Goal: Information Seeking & Learning: Understand process/instructions

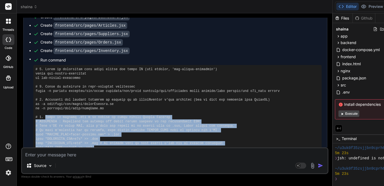
scroll to position [2403, 0]
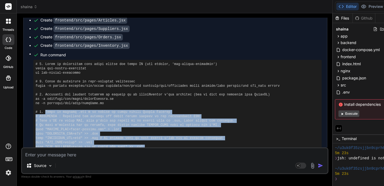
click at [46, 62] on pre at bounding box center [178, 181] width 284 height 239
drag, startPoint x: 45, startPoint y: 51, endPoint x: 174, endPoint y: 117, distance: 145.2
click at [174, 117] on pre at bounding box center [178, 181] width 284 height 239
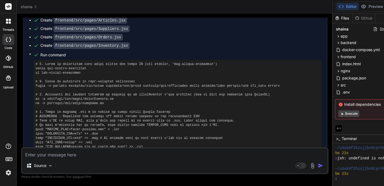
drag, startPoint x: 174, startPoint y: 117, endPoint x: 176, endPoint y: 107, distance: 10.3
click at [176, 107] on pre at bounding box center [178, 181] width 284 height 239
click at [41, 62] on pre at bounding box center [178, 181] width 284 height 239
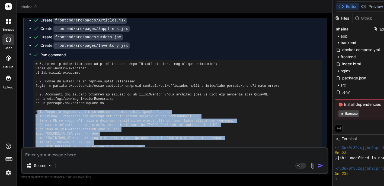
drag, startPoint x: 38, startPoint y: 51, endPoint x: 151, endPoint y: 110, distance: 127.2
click at [151, 110] on pre at bounding box center [178, 181] width 284 height 239
copy pre "4. Créez le fichier .env à [PERSON_NAME] de votre projet Docker Compose # IMPOR…"
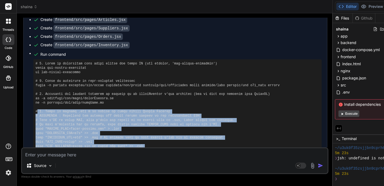
scroll to position [2404, 0]
click at [143, 61] on pre at bounding box center [178, 180] width 284 height 239
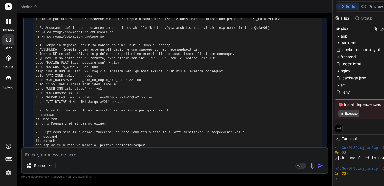
scroll to position [2470, 0]
drag, startPoint x: 36, startPoint y: 59, endPoint x: 58, endPoint y: 60, distance: 22.8
click at [58, 60] on pre at bounding box center [178, 114] width 284 height 239
copy pre "npm install"
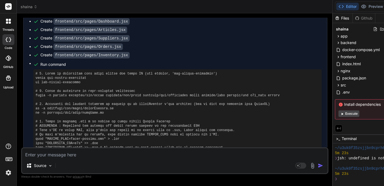
scroll to position [2381, 0]
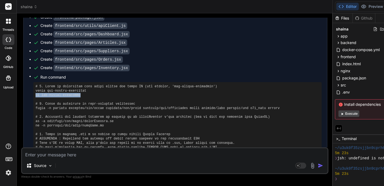
drag, startPoint x: 36, startPoint y: 36, endPoint x: 83, endPoint y: 35, distance: 47.5
copy pre "cd mon-projet-warehouse"
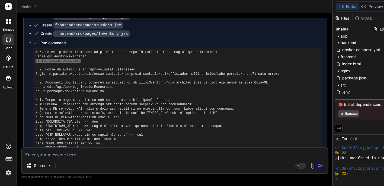
scroll to position [2416, 0]
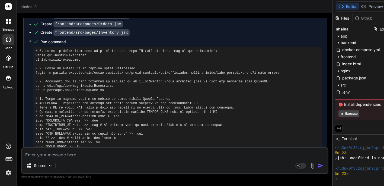
drag, startPoint x: 57, startPoint y: 109, endPoint x: 34, endPoint y: 109, distance: 22.5
click at [34, 109] on div at bounding box center [177, 168] width 289 height 243
copy pre "cd backend"
drag, startPoint x: 59, startPoint y: 112, endPoint x: 34, endPoint y: 113, distance: 24.2
click at [34, 113] on div at bounding box center [177, 168] width 289 height 243
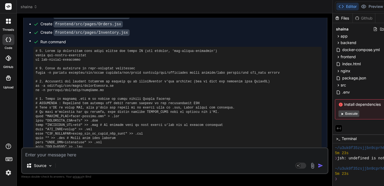
copy pre "npm install"
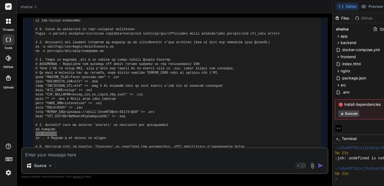
scroll to position [2456, 0]
drag, startPoint x: 61, startPoint y: 89, endPoint x: 34, endPoint y: 91, distance: 26.7
click at [34, 91] on div at bounding box center [177, 128] width 289 height 243
copy pre "cd frontend"
drag, startPoint x: 36, startPoint y: 95, endPoint x: 59, endPoint y: 95, distance: 23.3
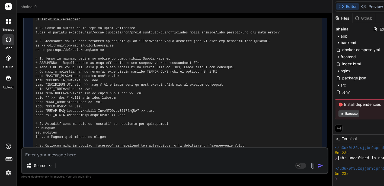
click at [59, 95] on pre at bounding box center [178, 128] width 284 height 239
copy pre "npm install"
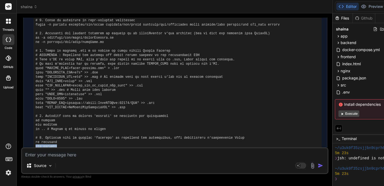
scroll to position [2460, 0]
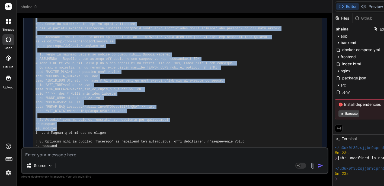
drag, startPoint x: 338, startPoint y: 60, endPoint x: 301, endPoint y: 68, distance: 38.0
click at [301, 68] on div "Bind AI Web Search Created with Pixso. Code Generator You j'ai une erreur jsh: …" at bounding box center [175, 99] width 316 height 172
type textarea "export default Inventory;"
type textarea "x"
type textarea "</div> ); } export default Inventory;"
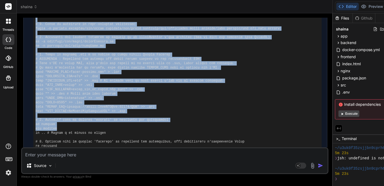
type textarea "x"
type textarea ")} </div> </div> ); } export default Inventory;"
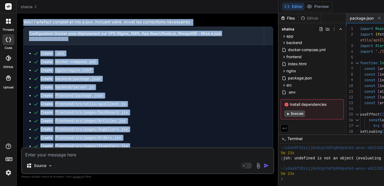
type textarea "x"
type textarea "</div> </div> ); } export default Inventory;"
type textarea "x"
type textarea "</div> ); } export default Inventory;"
type textarea "x"
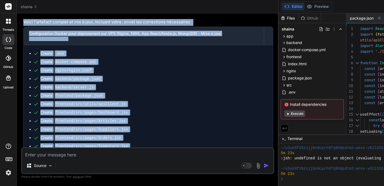
type textarea "); } export default Inventory;"
type textarea "x"
type textarea "export default Inventory;"
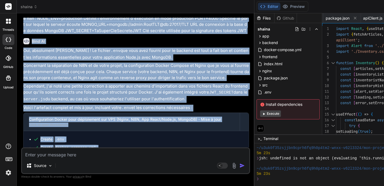
type textarea "x"
type textarea "} export default Inventory;"
type textarea "x"
type textarea "</div> ); } export default Inventory;"
type textarea "x"
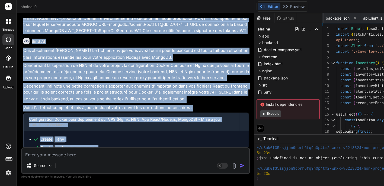
type textarea ")} </div> </div> ); } export default Inventory;"
type textarea "x"
type textarea "</table> </div> )} </div> </div> ); } export default Inventory;"
type textarea "x"
type textarea ")} </div> </div> ); } export default Inventory;"
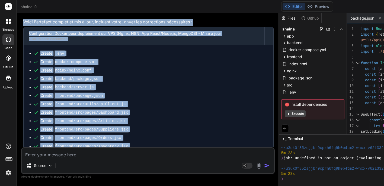
type textarea "x"
type textarea "</div> </div> ); } export default Inventory;"
type textarea "x"
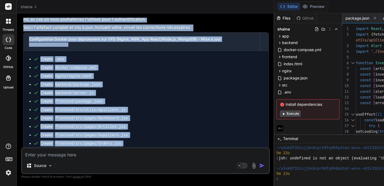
click at [188, 158] on span "Run command" at bounding box center [151, 160] width 223 height 5
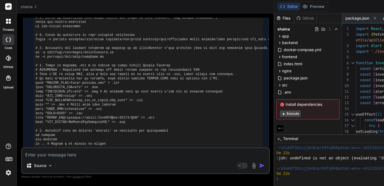
scroll to position [0, 0]
click at [286, 6] on icon at bounding box center [282, 6] width 5 height 5
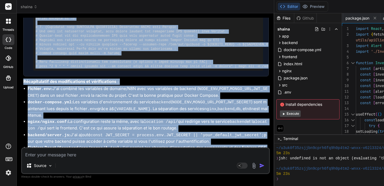
drag, startPoint x: 22, startPoint y: 127, endPoint x: 66, endPoint y: 136, distance: 44.8
click at [66, 136] on div "You j'ai une erreur jsh: undefined is not an object (evaluating 'this.runningSc…" at bounding box center [146, 82] width 248 height 129
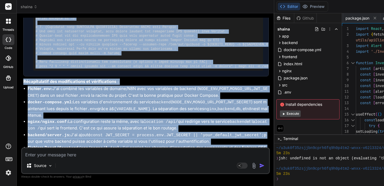
drag, startPoint x: 23, startPoint y: 127, endPoint x: 62, endPoint y: 132, distance: 39.7
click at [62, 132] on div "You j'ai une erreur jsh: undefined is not an object (evaluating 'this.runningSc…" at bounding box center [146, 82] width 248 height 129
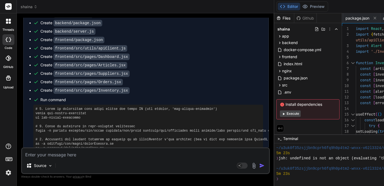
scroll to position [2520, 0]
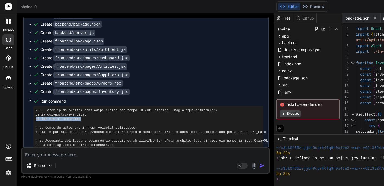
drag, startPoint x: 84, startPoint y: 53, endPoint x: 33, endPoint y: 55, distance: 51.0
click at [33, 55] on ul "Create .env Create docker-compose.yml Create nginx/nginx.conf Create backend/pa…" at bounding box center [146, 172] width 234 height 353
copy pre "cd mon-projet-warehouse"
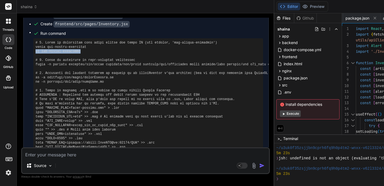
scroll to position [2592, 0]
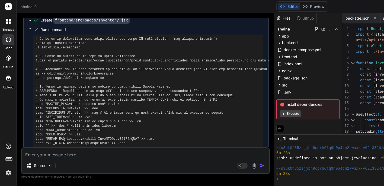
drag, startPoint x: 36, startPoint y: 96, endPoint x: 59, endPoint y: 94, distance: 23.4
click at [59, 94] on pre at bounding box center [149, 156] width 226 height 239
copy pre "npm install"
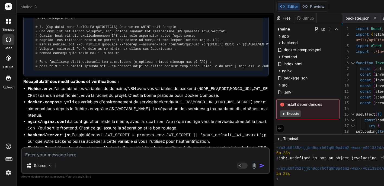
scroll to position [0, 0]
click at [44, 156] on textarea at bounding box center [145, 153] width 247 height 10
type textarea "j"
type textarea "x"
type textarea "j'"
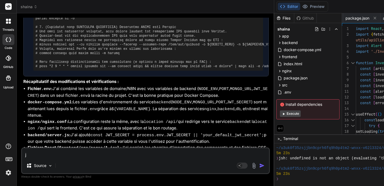
type textarea "x"
type textarea "j'a"
type textarea "x"
type textarea "j'ai"
type textarea "x"
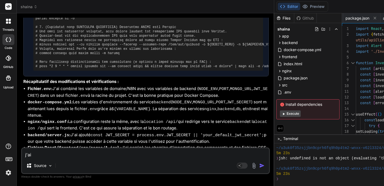
type textarea "j'ai"
type textarea "x"
type textarea "j'ai c"
type textarea "x"
type textarea "j'ai ca"
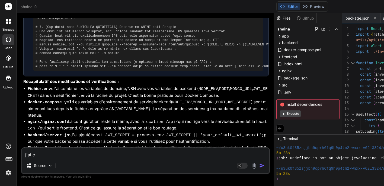
type textarea "x"
type textarea "j'ai ca"
type textarea "x"
type textarea "j'ai ca c"
type textarea "x"
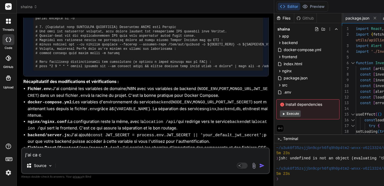
type textarea "j'ai ca co"
type textarea "x"
type textarea "j'ai ca com"
type textarea "x"
type textarea "j'ai ca comm"
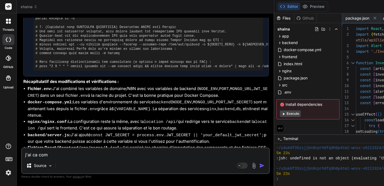
type textarea "x"
type textarea "j'ai ca comme"
type textarea "x"
type textarea "j'ai ca comme"
type textarea "x"
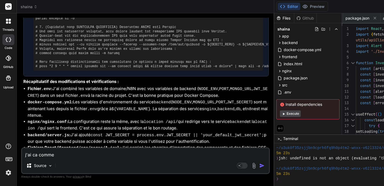
type textarea "j'ai ca comme e"
type textarea "x"
type textarea "j'ai ca comme er"
type textarea "x"
type textarea "j'ai ca comme err"
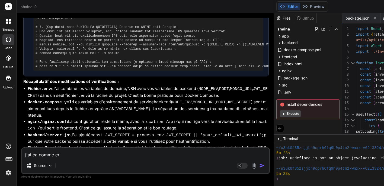
type textarea "x"
type textarea "j'ai ca comme erre"
type textarea "x"
type textarea "j'ai ca comme erreu"
type textarea "x"
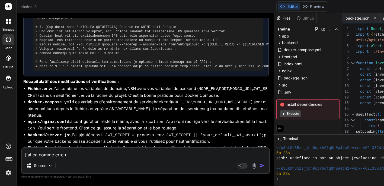
type textarea "j'ai ca comme erreur"
type textarea "x"
type textarea "j'ai ca comme erreur"
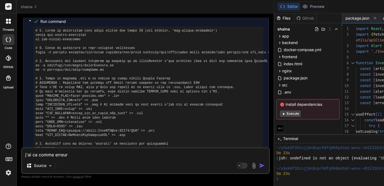
type textarea "x"
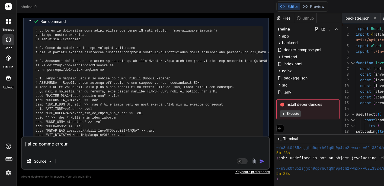
paste textarea "admin@Mac backend % npm install npm error code ENOENT npm error syscall open np…"
type textarea "j'ai ca comme erreur admin@Mac backend % npm install npm error code ENOENT npm …"
type textarea "x"
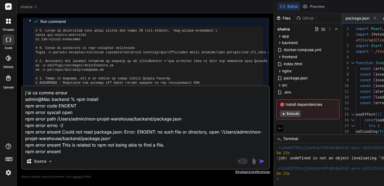
type textarea "j'ai ca comme erreur admin@Mac backend % npm install npm error code ENOENT npm …"
click at [265, 161] on img "button" at bounding box center [261, 160] width 5 height 5
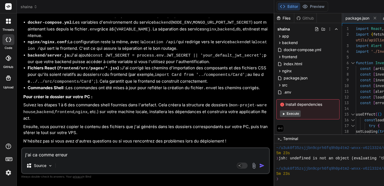
scroll to position [2874, 0]
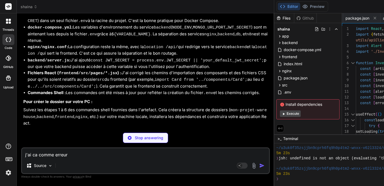
type textarea "x"
type textarea ")} </div> </div> ); } export default Inventory;"
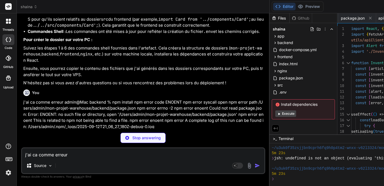
type textarea "x"
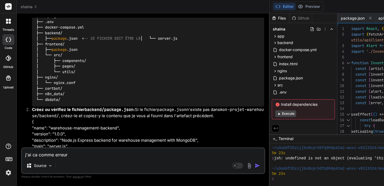
scroll to position [3082, 0]
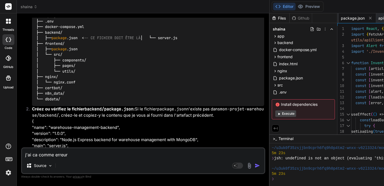
click at [352, 18] on span "package.json" at bounding box center [353, 17] width 24 height 5
type textarea ""eslint-plugin-react": "^7.34.0", "eslint-plugin-react-hooks": "^4.6.0", "eslin…"
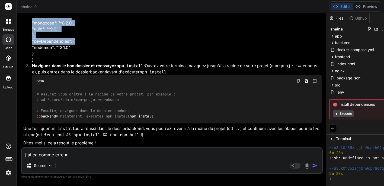
scroll to position [3065, 0]
drag, startPoint x: 274, startPoint y: 20, endPoint x: 226, endPoint y: 31, distance: 48.7
click at [226, 30] on div "Bind AI Web Search Created with Pixso. Code Generator You j'ai une erreur jsh: …" at bounding box center [172, 99] width 311 height 172
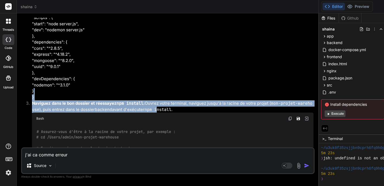
drag, startPoint x: 327, startPoint y: 52, endPoint x: 224, endPoint y: 55, distance: 102.4
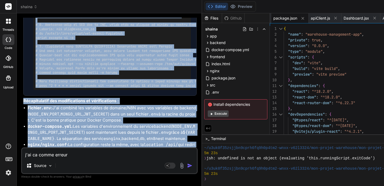
type textarea "x"
drag, startPoint x: 324, startPoint y: 148, endPoint x: 137, endPoint y: 147, distance: 186.5
click at [137, 148] on div "Bind AI Web Search Created with Pixso. Code Generator You j'ai une erreur jsh: …" at bounding box center [109, 99] width 185 height 172
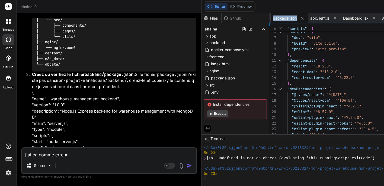
scroll to position [34, 0]
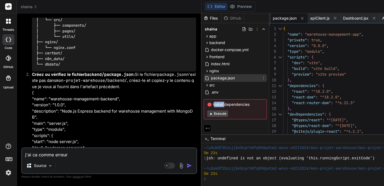
click at [233, 76] on span "package.json" at bounding box center [223, 78] width 25 height 7
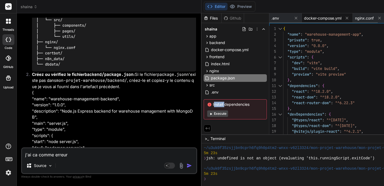
scroll to position [0, 0]
click at [323, 17] on span "docker-compose.yml" at bounding box center [322, 17] width 37 height 5
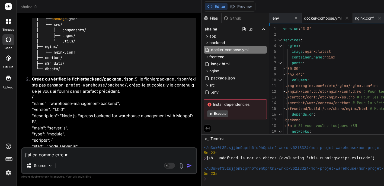
scroll to position [3504, 0]
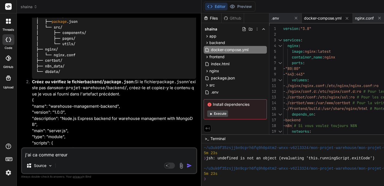
click at [65, 97] on bindaction "{ "name": "warehouse-management-backend", "version": "1.0.0", "description": "N…" at bounding box center [112, 160] width 161 height 127
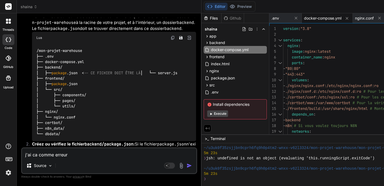
scroll to position [3442, 0]
click at [330, 16] on span "docker-compose.yml" at bounding box center [322, 17] width 37 height 5
click at [322, 19] on span "docker-compose.yml" at bounding box center [322, 17] width 37 height 5
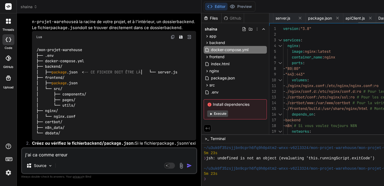
scroll to position [0, 215]
click at [227, 79] on span "package.json" at bounding box center [223, 78] width 25 height 7
type textarea ""eslint-plugin-react": "^7.34.0", "eslint-plugin-react-hooks": "^4.6.0", "eslin…"
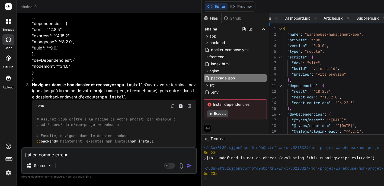
scroll to position [0, 0]
click at [41, 156] on textarea "j'ai ca comme erreur admin@Mac backend % npm install npm error code ENOENT npm …" at bounding box center [109, 153] width 175 height 10
type textarea "t"
type textarea "x"
type textarea "tu"
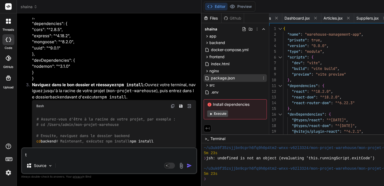
type textarea "x"
type textarea "tu"
type textarea "x"
type textarea "tu n"
type textarea "x"
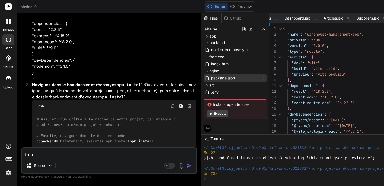
type textarea "tu ne"
type textarea "x"
type textarea "tu ne"
type textarea "x"
type textarea "tu ne p"
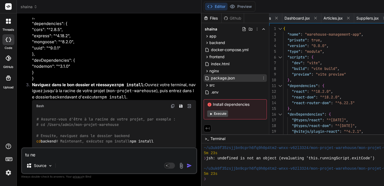
type textarea "x"
type textarea "tu ne pe"
type textarea "x"
type textarea "tu ne peu"
type textarea "x"
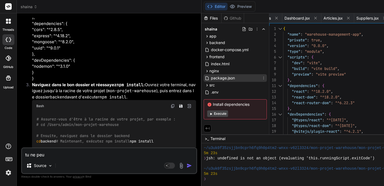
type textarea "tu ne peux"
type textarea "x"
type textarea "tu ne peux"
type textarea "x"
type textarea "tu ne peux p"
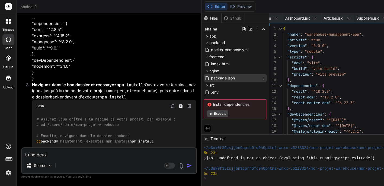
type textarea "x"
type textarea "tu ne peux pa"
type textarea "x"
type textarea "tu ne peux pas"
type textarea "x"
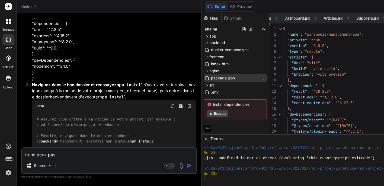
type textarea "tu ne peux pas"
type textarea "x"
type textarea "tu ne peux pas m"
type textarea "x"
type textarea "tu ne peux pas me"
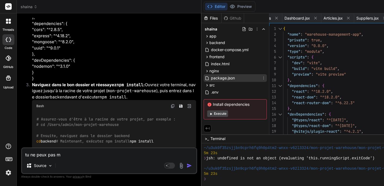
type textarea "x"
type textarea "tu ne peux pas me"
type textarea "x"
type textarea "tu ne peux pas me f"
type textarea "x"
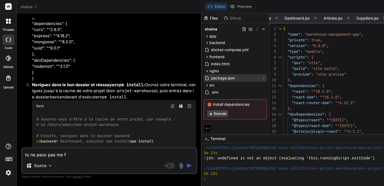
type textarea "tu ne peux pas me fo"
type textarea "x"
type textarea "tu ne peux pas me fou"
type textarea "x"
type textarea "tu ne peux pas me four"
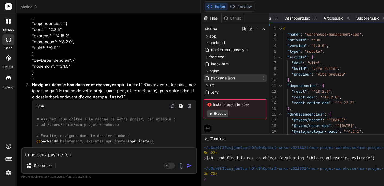
type textarea "x"
type textarea "tu ne peux pas me fourn"
type textarea "x"
type textarea "tu ne peux pas me fourni"
type textarea "x"
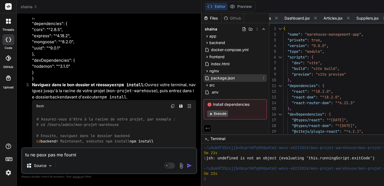
type textarea "tu ne peux pas me fournir"
type textarea "x"
type textarea "tu ne peux pas me fournir"
type textarea "x"
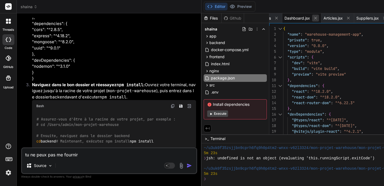
type textarea "tu ne peux pas me fournir"
click at [318, 20] on icon at bounding box center [315, 18] width 5 height 5
click at [319, 20] on icon at bounding box center [316, 18] width 5 height 5
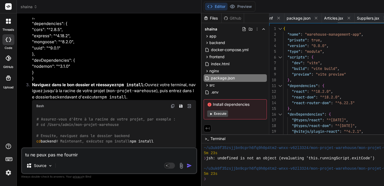
click at [319, 20] on icon at bounding box center [316, 18] width 5 height 5
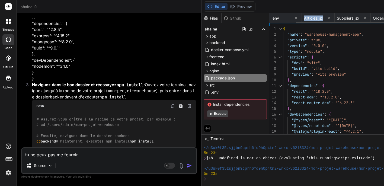
click at [321, 20] on span "Articles.jsx" at bounding box center [313, 17] width 19 height 5
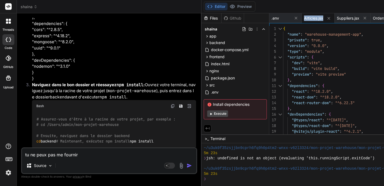
scroll to position [11, 0]
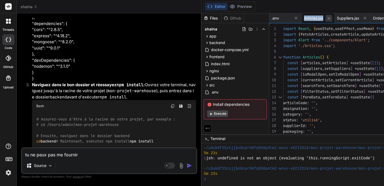
click at [331, 19] on icon at bounding box center [329, 18] width 5 height 5
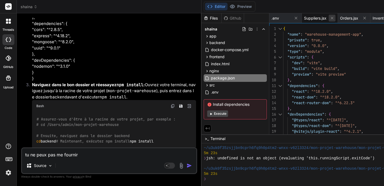
click at [335, 19] on icon at bounding box center [332, 18] width 5 height 5
click at [299, 20] on icon at bounding box center [296, 18] width 5 height 5
click at [297, 19] on icon at bounding box center [296, 18] width 5 height 5
click at [319, 20] on span "package.json" at bounding box center [320, 17] width 24 height 5
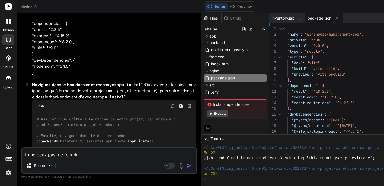
click at [322, 17] on span "package.json" at bounding box center [320, 17] width 24 height 5
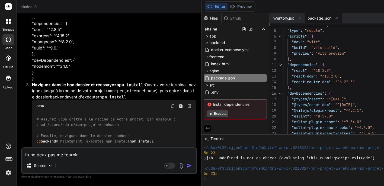
scroll to position [34, 0]
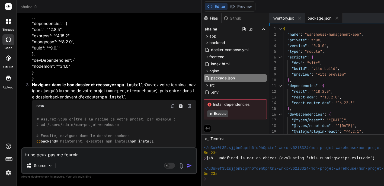
click at [340, 18] on icon at bounding box center [337, 18] width 5 height 5
type textarea "export default Inventory;"
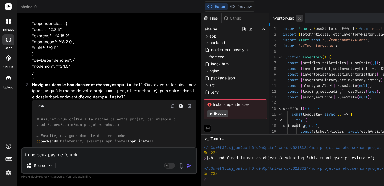
click at [301, 19] on icon at bounding box center [300, 18] width 3 height 3
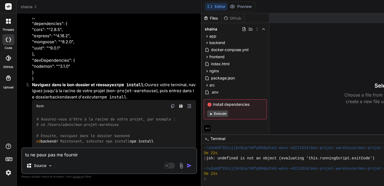
click at [85, 157] on textarea "tu ne peux pas me fournir" at bounding box center [109, 153] width 175 height 10
type textarea "tu ne peux pas me fournir t"
type textarea "x"
type textarea "tu ne peux pas me fournir to"
type textarea "x"
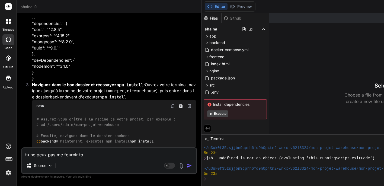
type textarea "tu ne peux pas me fournir tou"
type textarea "x"
type textarea "tu ne peux pas me fournir tous"
type textarea "x"
type textarea "tu ne peux pas me fournir tous"
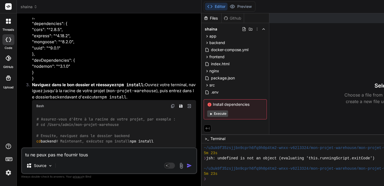
type textarea "x"
type textarea "tu ne peux pas me fournir tous l"
type textarea "x"
type textarea "tu ne peux pas me fournir tous le"
type textarea "x"
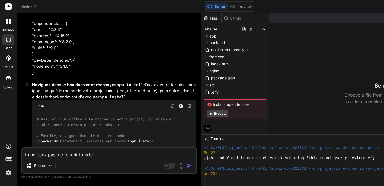
type textarea "tu ne peux pas me fournir tous les"
type textarea "x"
type textarea "tu ne peux pas me fournir tous les"
type textarea "x"
type textarea "tu ne peux pas me fournir tous les d"
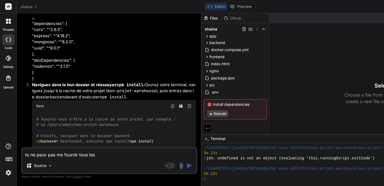
type textarea "x"
type textarea "tu ne peux pas me fournir tous les do"
type textarea "x"
type textarea "tu ne peux pas me fournir tous les doc"
type textarea "x"
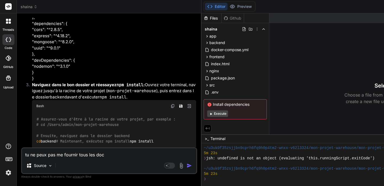
type textarea "tu ne peux pas me fournir tous les docu"
type textarea "x"
type textarea "tu ne peux pas me fournir tous les docum"
type textarea "x"
type textarea "tu ne peux pas me fournir tous les docume"
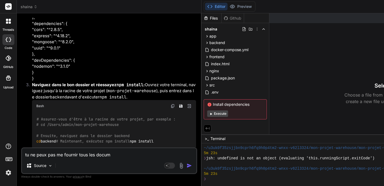
type textarea "x"
type textarea "tu ne peux pas me fournir tous les documen"
type textarea "x"
type textarea "tu ne peux pas me fournir tous les document"
type textarea "x"
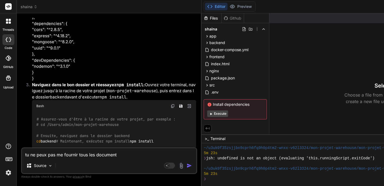
type textarea "tu ne peux pas me fournir tous les documents"
type textarea "x"
type textarea "tu ne peux pas me fournir tous les documents"
type textarea "x"
type textarea "tu ne peux pas me fournir tous les documents à"
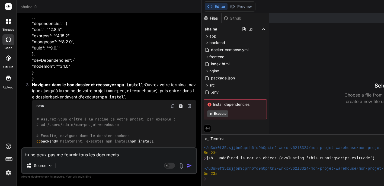
type textarea "x"
type textarea "tu ne peux pas me fournir tous les documents à"
type textarea "x"
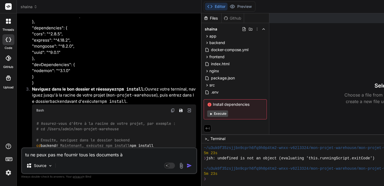
scroll to position [3643, 0]
type textarea "tu ne peux pas me fournir tous les documents à i"
type textarea "x"
type textarea "tu ne peux pas me fournir tous les documents à in"
type textarea "x"
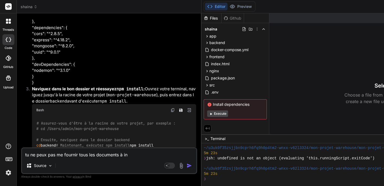
type textarea "tu ne peux pas me fournir tous les documents à ins"
type textarea "x"
type textarea "tu ne peux pas me fournir tous les documents à inst"
type textarea "x"
type textarea "tu ne peux pas me fournir tous les documents à insta"
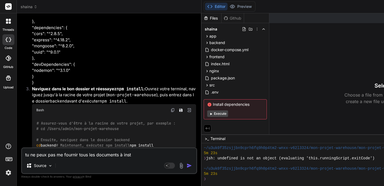
type textarea "x"
type textarea "tu ne peux pas me fournir tous les documents à instal"
type textarea "x"
type textarea "tu ne peux pas me fournir tous les documents à instale"
type textarea "x"
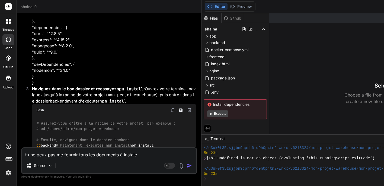
type textarea "tu ne peux pas me fournir tous les documents à instaler"
type textarea "x"
type textarea "tu ne peux pas me fournir tous les documents à installer"
type textarea "x"
type textarea "tu ne peux pas me fournir tous les documents à installer ?"
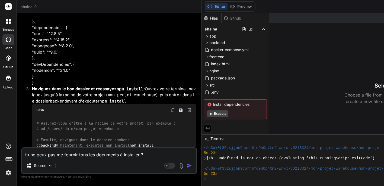
type textarea "x"
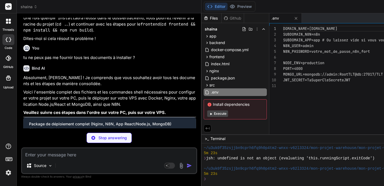
scroll to position [0, 0]
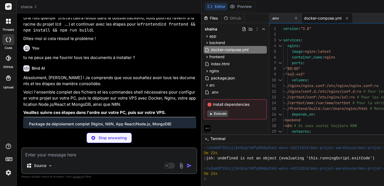
type textarea "x"
type textarea "} } }"
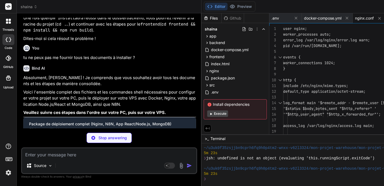
type textarea "x"
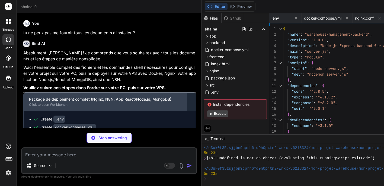
scroll to position [3807, 0]
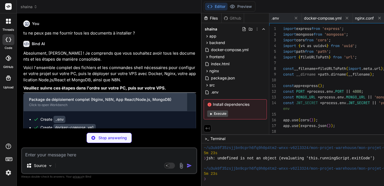
type textarea "x"
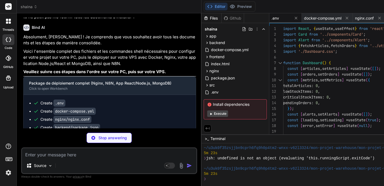
scroll to position [0, 0]
click at [279, 18] on span ".env" at bounding box center [276, 17] width 8 height 5
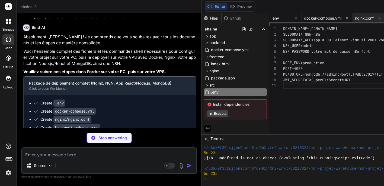
click at [322, 18] on span "docker-compose.yml" at bounding box center [322, 17] width 37 height 5
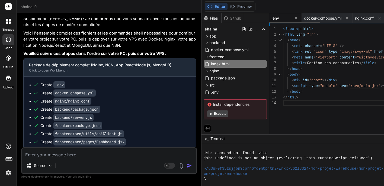
click at [279, 18] on span ".env" at bounding box center [276, 17] width 8 height 5
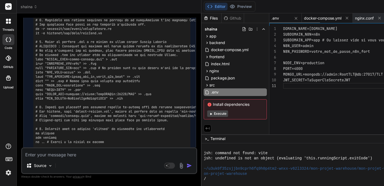
click at [318, 18] on span "docker-compose.yml" at bounding box center [322, 17] width 37 height 5
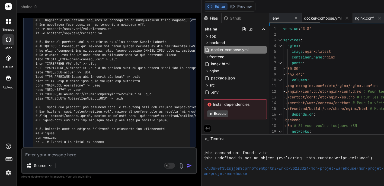
click at [325, 20] on span "docker-compose.yml" at bounding box center [322, 17] width 37 height 5
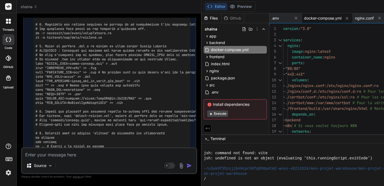
scroll to position [4192, 0]
click at [319, 18] on span "docker-compose.yml" at bounding box center [322, 17] width 37 height 5
click at [291, 18] on div ".env" at bounding box center [281, 17] width 19 height 5
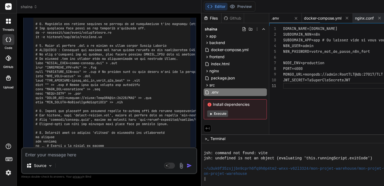
click at [318, 18] on span "docker-compose.yml" at bounding box center [322, 17] width 37 height 5
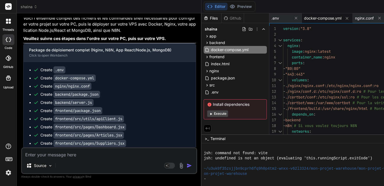
scroll to position [3857, 0]
click at [237, 19] on div "Github" at bounding box center [233, 17] width 22 height 5
click at [232, 17] on div "Github" at bounding box center [233, 17] width 22 height 5
click at [213, 18] on div "Files" at bounding box center [212, 17] width 20 height 5
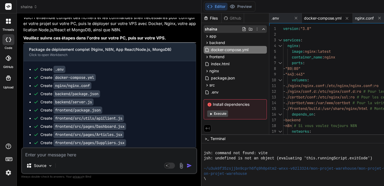
click at [216, 30] on span "shaina" at bounding box center [211, 28] width 12 height 5
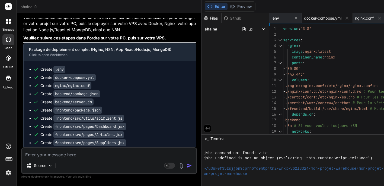
click at [216, 30] on span "shaina" at bounding box center [211, 28] width 12 height 5
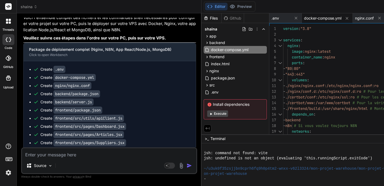
click at [216, 30] on span "shaina" at bounding box center [211, 28] width 12 height 5
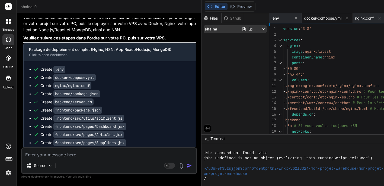
click at [246, 30] on icon at bounding box center [244, 29] width 3 height 4
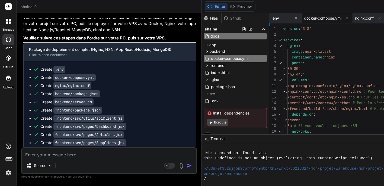
click at [217, 36] on input "docs" at bounding box center [240, 36] width 59 height 7
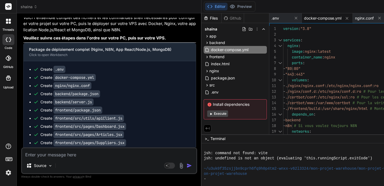
click at [208, 37] on icon at bounding box center [207, 36] width 1 height 2
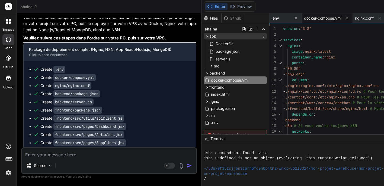
click at [210, 37] on icon at bounding box center [207, 36] width 5 height 5
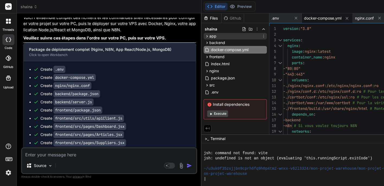
click at [210, 36] on icon at bounding box center [207, 36] width 5 height 5
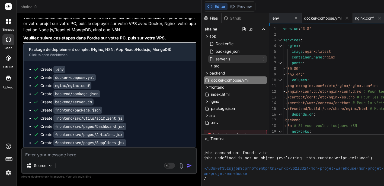
click at [227, 59] on span "server.js" at bounding box center [223, 59] width 16 height 7
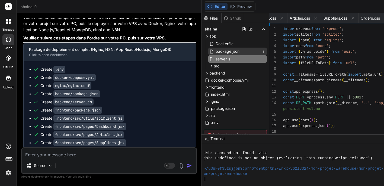
click at [232, 49] on span "package.json" at bounding box center [227, 51] width 25 height 7
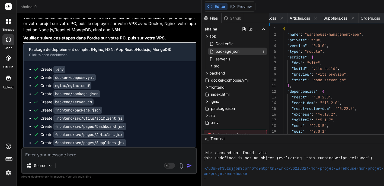
scroll to position [0, 854]
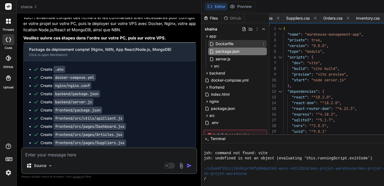
click at [231, 44] on span "Dockerfile" at bounding box center [224, 43] width 19 height 7
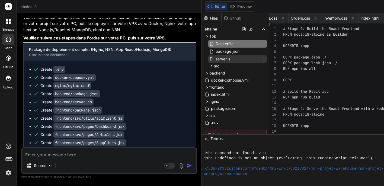
scroll to position [0, 0]
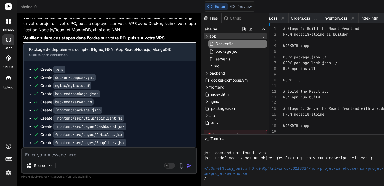
click at [208, 37] on icon at bounding box center [207, 36] width 1 height 2
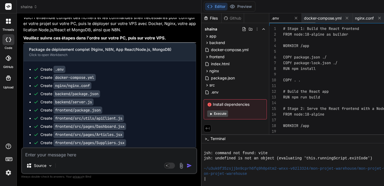
click at [279, 18] on span ".env" at bounding box center [276, 17] width 8 height 5
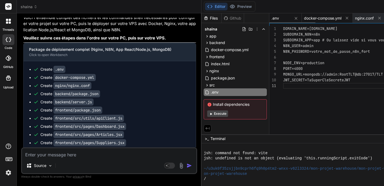
click at [317, 19] on span "docker-compose.yml" at bounding box center [322, 17] width 37 height 5
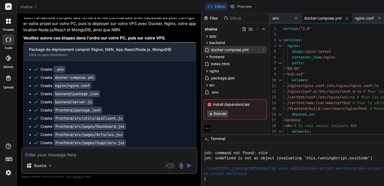
click at [266, 49] on icon at bounding box center [264, 49] width 4 height 4
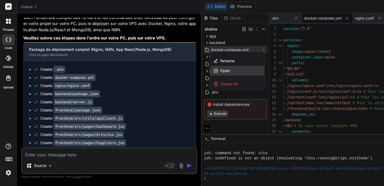
click at [226, 70] on span "Open" at bounding box center [225, 70] width 10 height 5
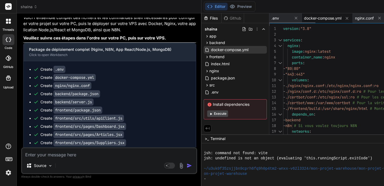
click at [327, 17] on span "docker-compose.yml" at bounding box center [322, 17] width 37 height 5
click at [259, 30] on icon at bounding box center [257, 29] width 4 height 4
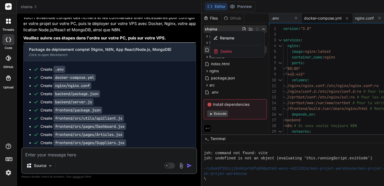
click at [261, 30] on div at bounding box center [368, 99] width 333 height 172
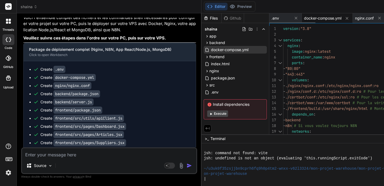
click at [315, 17] on span "docker-compose.yml" at bounding box center [322, 17] width 37 height 5
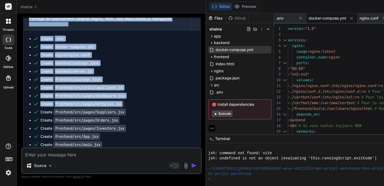
drag, startPoint x: 205, startPoint y: 85, endPoint x: 141, endPoint y: 76, distance: 65.0
click at [141, 76] on div "Bind AI Web Search Created with Pixso. Code Generator You j'ai une erreur jsh: …" at bounding box center [111, 99] width 189 height 172
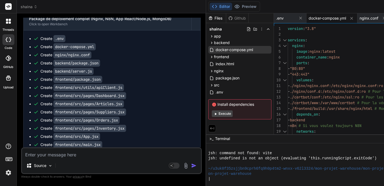
click at [146, 134] on div "Create frontend/src/App.jsx" at bounding box center [114, 136] width 162 height 5
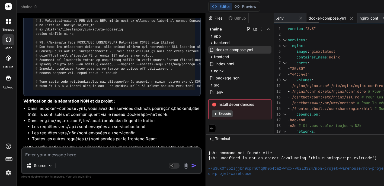
click at [327, 17] on span "docker-compose.yml" at bounding box center [327, 17] width 37 height 5
copy span "compose.yml"
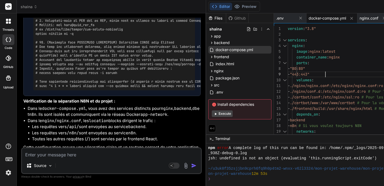
scroll to position [46, 0]
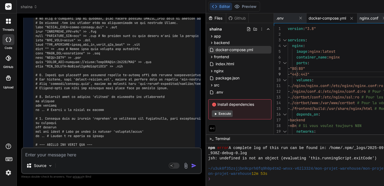
scroll to position [4182, 0]
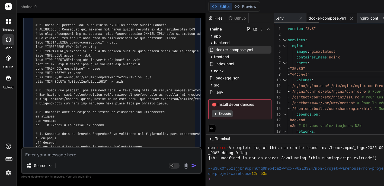
click at [330, 18] on span "docker-compose.yml" at bounding box center [327, 17] width 37 height 5
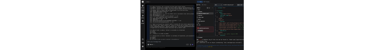
scroll to position [6, 0]
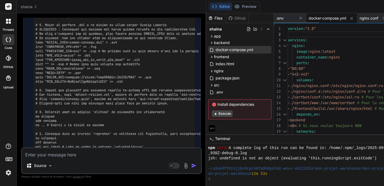
click at [325, 19] on span "docker-compose.yml" at bounding box center [327, 17] width 37 height 5
click at [317, 15] on div "docker-compose.yml" at bounding box center [332, 18] width 51 height 10
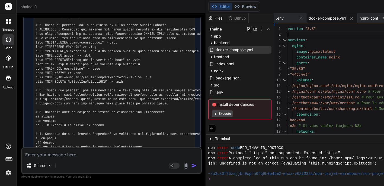
scroll to position [5, 0]
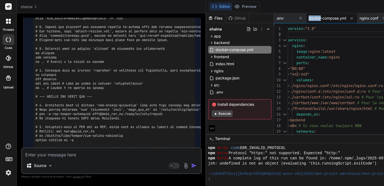
scroll to position [4246, 0]
click at [278, 77] on div "9" at bounding box center [277, 74] width 7 height 6
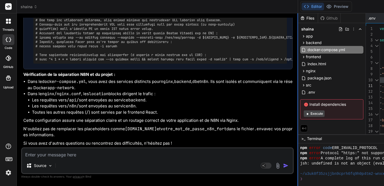
scroll to position [3852, 0]
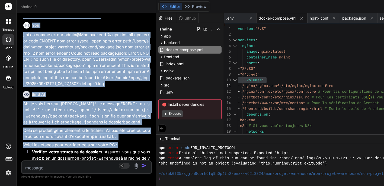
drag, startPoint x: 209, startPoint y: 55, endPoint x: 104, endPoint y: 66, distance: 105.1
click at [104, 66] on div "Bind AI Web Search Created with Pixso. Code Generator You j'ai une erreur jsh: …" at bounding box center [87, 99] width 140 height 172
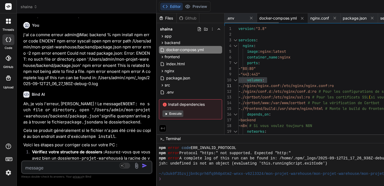
click at [273, 17] on span "docker-compose.yml" at bounding box center [277, 17] width 37 height 5
click at [184, 49] on span "docker-compose.yml" at bounding box center [185, 49] width 39 height 7
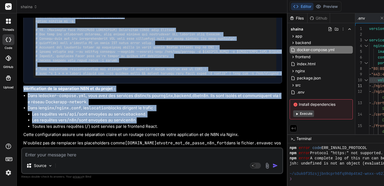
scroll to position [3891, 0]
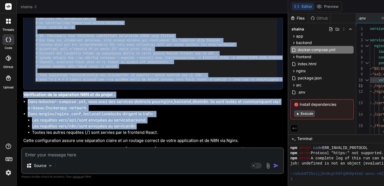
drag, startPoint x: 159, startPoint y: 88, endPoint x: 202, endPoint y: 109, distance: 48.1
click at [202, 109] on div "Bind AI Web Search Created with Pixso. Code Generator You j'ai une erreur jsh: …" at bounding box center [153, 99] width 272 height 172
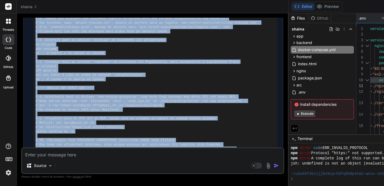
scroll to position [3783, 0]
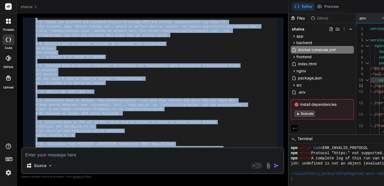
click at [132, 94] on pre at bounding box center [156, 40] width 240 height 300
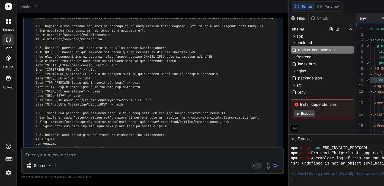
scroll to position [3689, 0]
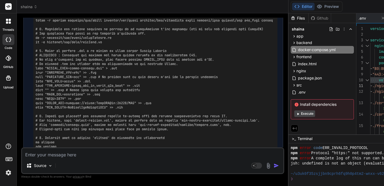
click at [34, 150] on textarea at bounding box center [153, 153] width 262 height 10
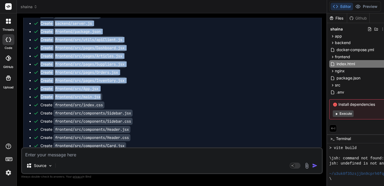
scroll to position [40, 0]
drag, startPoint x: 293, startPoint y: 99, endPoint x: 264, endPoint y: 102, distance: 29.0
click at [264, 102] on div "Bind AI Web Search Created with Pixso. Code Generator You j'ai une erreur jsh: …" at bounding box center [172, 99] width 311 height 172
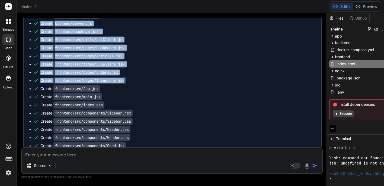
drag, startPoint x: 332, startPoint y: 84, endPoint x: 257, endPoint y: 84, distance: 75.2
click at [257, 84] on div "Bind AI Web Search Created with Pixso. Code Generator You j'ai une erreur jsh: …" at bounding box center [172, 99] width 311 height 172
drag, startPoint x: 332, startPoint y: 79, endPoint x: 222, endPoint y: 81, distance: 110.2
click at [223, 80] on div "Bind AI Web Search Created with Pixso. Code Generator You j'ai une erreur jsh: …" at bounding box center [172, 99] width 311 height 172
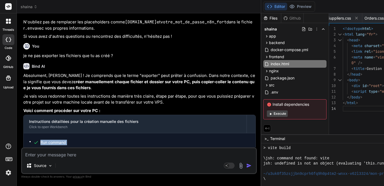
scroll to position [17, 0]
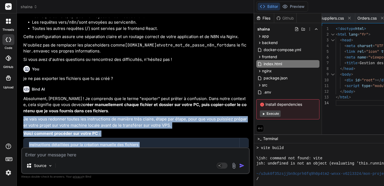
drag, startPoint x: 321, startPoint y: 91, endPoint x: 177, endPoint y: 88, distance: 144.7
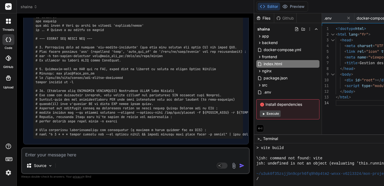
scroll to position [0, 0]
click at [367, 17] on span "docker-compose.yml" at bounding box center [375, 17] width 37 height 5
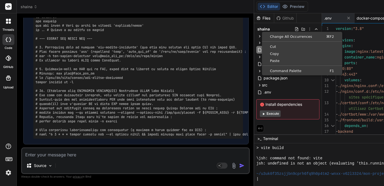
scroll to position [6, 0]
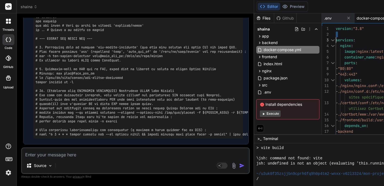
click at [329, 29] on div "1" at bounding box center [325, 29] width 7 height 6
click at [329, 26] on div "1" at bounding box center [325, 29] width 7 height 6
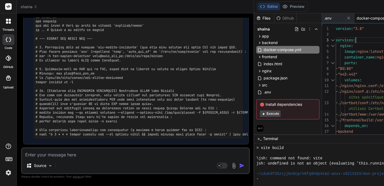
scroll to position [11, 0]
drag, startPoint x: 338, startPoint y: 28, endPoint x: 360, endPoint y: 66, distance: 44.3
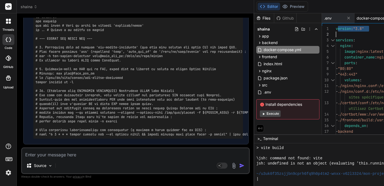
drag, startPoint x: 342, startPoint y: 28, endPoint x: 348, endPoint y: 33, distance: 7.7
click at [341, 29] on span "version" at bounding box center [343, 28] width 15 height 5
click at [341, 27] on span "version" at bounding box center [343, 28] width 15 height 5
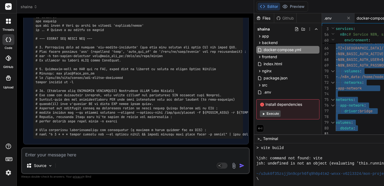
drag, startPoint x: 341, startPoint y: 27, endPoint x: 367, endPoint y: 141, distance: 116.9
click at [368, 18] on span "docker-compose.yml" at bounding box center [375, 17] width 37 height 5
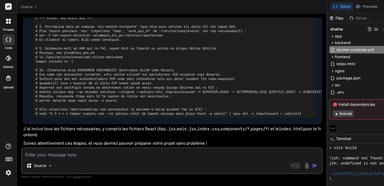
scroll to position [4427, 0]
drag, startPoint x: 258, startPoint y: 34, endPoint x: 221, endPoint y: 36, distance: 37.5
click at [221, 36] on div "Bind AI Web Search Created with Pixso. Code Generator You j'ai une erreur jsh: …" at bounding box center [172, 99] width 311 height 172
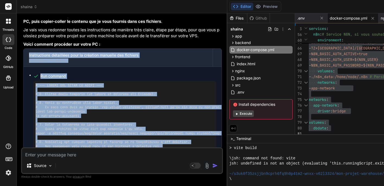
scroll to position [63, 0]
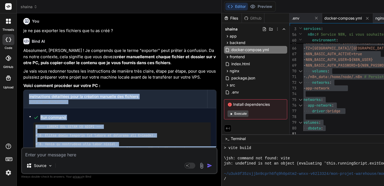
drag, startPoint x: 319, startPoint y: 39, endPoint x: 152, endPoint y: 32, distance: 166.8
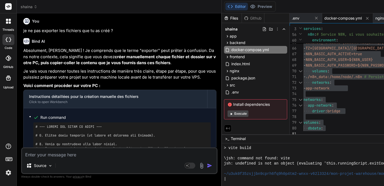
click at [340, 19] on span "docker-compose.yml" at bounding box center [343, 17] width 37 height 5
click at [330, 19] on span "docker-compose.yml" at bounding box center [343, 17] width 37 height 5
drag, startPoint x: 329, startPoint y: 19, endPoint x: 366, endPoint y: 20, distance: 37.5
click at [366, 19] on div "docker-compose.yml" at bounding box center [347, 18] width 51 height 10
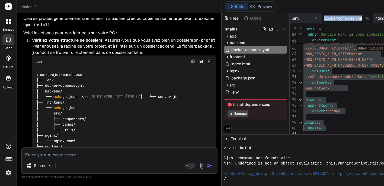
scroll to position [3302, 0]
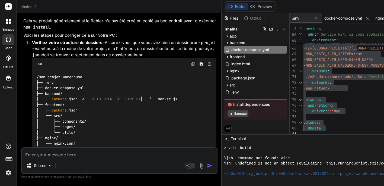
click at [381, 20] on span "nginx.conf" at bounding box center [385, 17] width 19 height 5
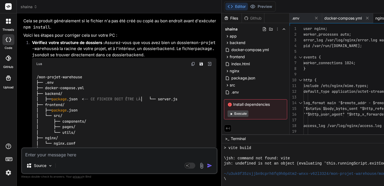
scroll to position [0, 0]
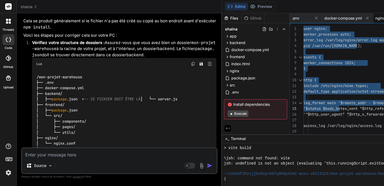
drag, startPoint x: 308, startPoint y: 28, endPoint x: 343, endPoint y: 105, distance: 85.0
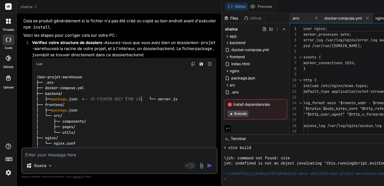
click at [304, 28] on div at bounding box center [297, 29] width 14 height 6
click at [304, 27] on div at bounding box center [297, 29] width 14 height 6
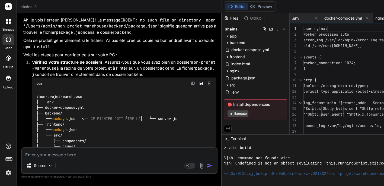
scroll to position [3282, 0]
